Goal: Navigation & Orientation: Find specific page/section

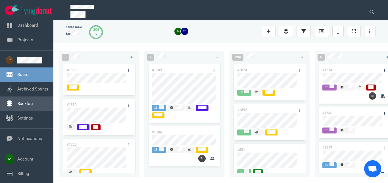
click at [28, 104] on link "Backlog" at bounding box center [24, 103] width 15 height 5
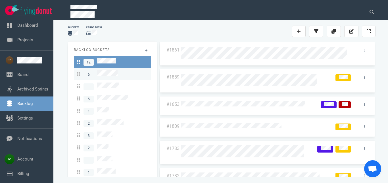
click at [123, 73] on div "6" at bounding box center [112, 74] width 70 height 8
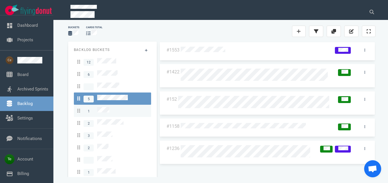
click at [118, 107] on div "1" at bounding box center [112, 111] width 70 height 8
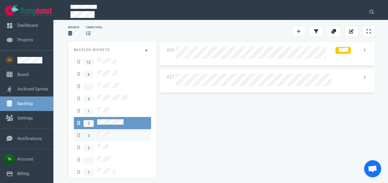
click at [116, 131] on div "3" at bounding box center [112, 135] width 70 height 8
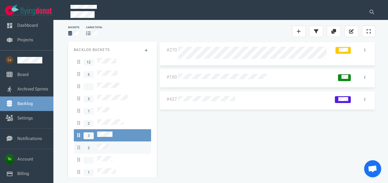
scroll to position [10, 0]
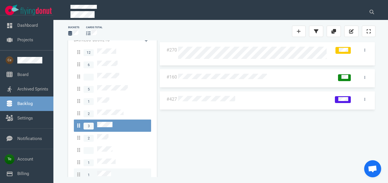
click at [114, 168] on link "1" at bounding box center [112, 174] width 77 height 12
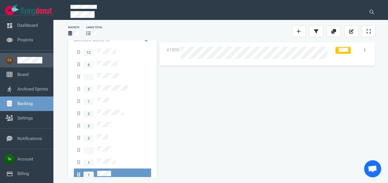
click at [29, 60] on link at bounding box center [33, 60] width 32 height 7
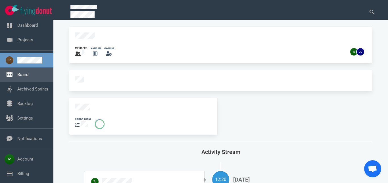
click at [28, 73] on link "Board" at bounding box center [22, 74] width 11 height 5
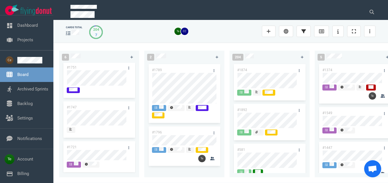
scroll to position [128, 0]
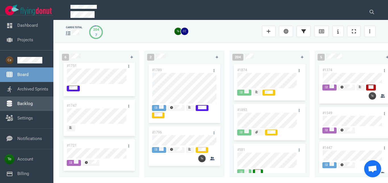
click at [30, 104] on link "Backlog" at bounding box center [24, 103] width 15 height 5
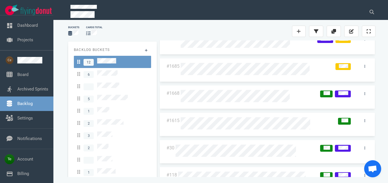
scroll to position [175, 0]
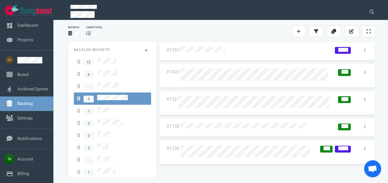
click at [114, 180] on div "1" at bounding box center [112, 184] width 70 height 8
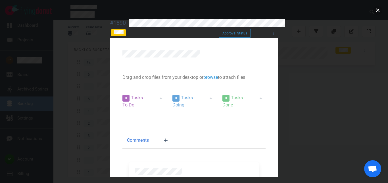
click at [378, 10] on button "close" at bounding box center [377, 10] width 9 height 9
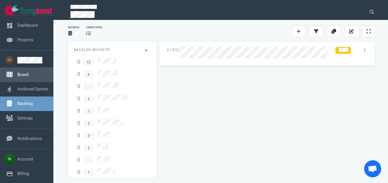
click at [20, 74] on link "Board" at bounding box center [22, 74] width 11 height 5
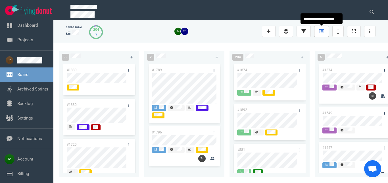
click at [319, 33] on icon at bounding box center [321, 31] width 5 height 4
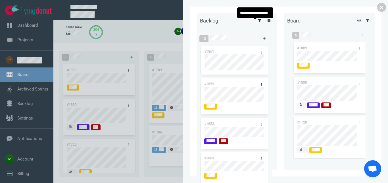
click at [258, 22] on icon at bounding box center [259, 20] width 3 height 3
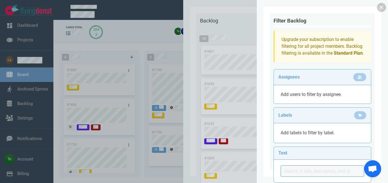
drag, startPoint x: 381, startPoint y: 8, endPoint x: 344, endPoint y: 15, distance: 38.5
click at [381, 8] on link at bounding box center [381, 7] width 9 height 9
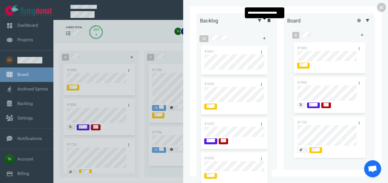
click at [267, 22] on icon at bounding box center [268, 20] width 3 height 3
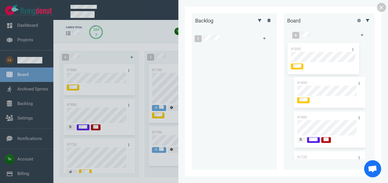
drag, startPoint x: 217, startPoint y: 50, endPoint x: 339, endPoint y: 52, distance: 121.8
click at [268, 47] on div "#1890" at bounding box center [231, 61] width 73 height 35
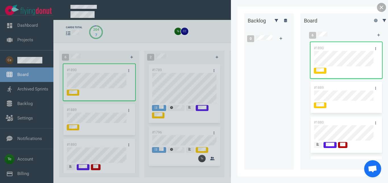
click at [380, 10] on link at bounding box center [381, 7] width 9 height 9
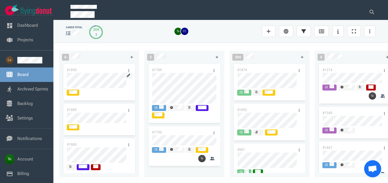
click at [127, 76] on icon at bounding box center [128, 75] width 3 height 3
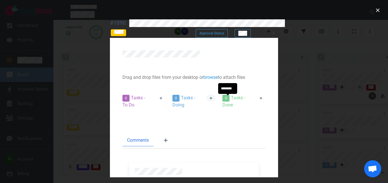
click at [213, 98] on icon at bounding box center [210, 97] width 3 height 3
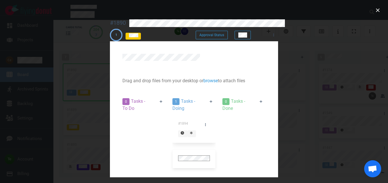
scroll to position [63, 0]
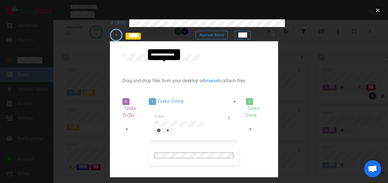
click at [166, 128] on div at bounding box center [167, 130] width 3 height 5
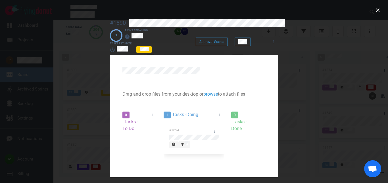
click at [373, 13] on div at bounding box center [194, 91] width 388 height 183
click at [377, 12] on button "close" at bounding box center [377, 10] width 9 height 9
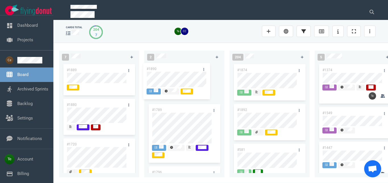
drag, startPoint x: 106, startPoint y: 68, endPoint x: 188, endPoint y: 67, distance: 81.8
click at [136, 67] on div "#1890" at bounding box center [98, 83] width 73 height 40
